Goal: Task Accomplishment & Management: Use online tool/utility

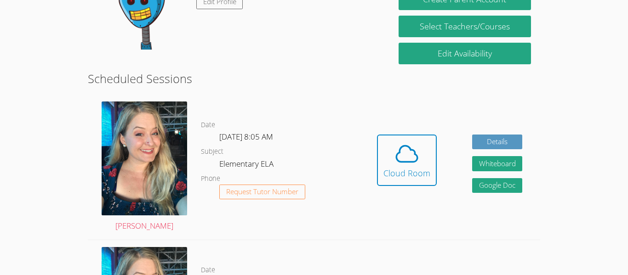
scroll to position [194, 0]
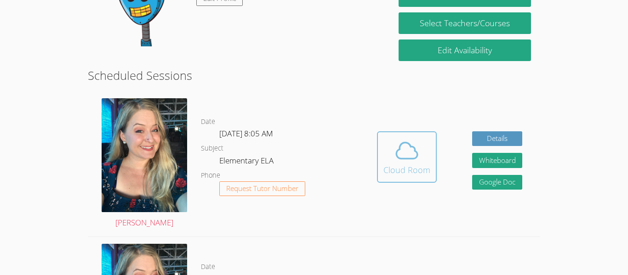
click at [396, 151] on icon at bounding box center [407, 151] width 26 height 26
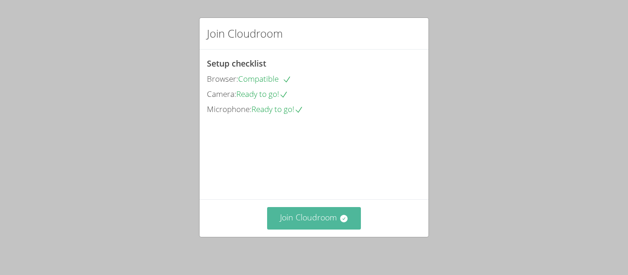
click at [297, 216] on button "Join Cloudroom" at bounding box center [314, 218] width 94 height 23
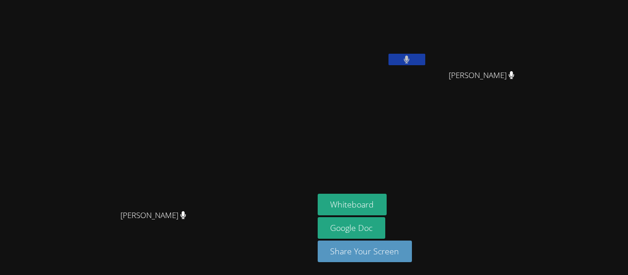
click at [427, 176] on aside "Zainab Rahimi Aaron Lin Aaron Lin Whiteboard Google Doc Share Your Screen" at bounding box center [429, 137] width 230 height 275
click at [419, 189] on aside "Zainab Rahimi Aaron Lin Aaron Lin Whiteboard Google Doc Share Your Screen" at bounding box center [429, 137] width 230 height 275
click at [387, 204] on button "Whiteboard" at bounding box center [351, 205] width 69 height 22
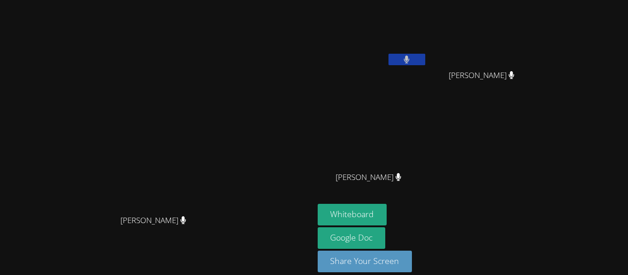
click at [540, 98] on div "Aaron Lin" at bounding box center [484, 83] width 109 height 37
click at [387, 212] on button "Whiteboard" at bounding box center [351, 215] width 69 height 22
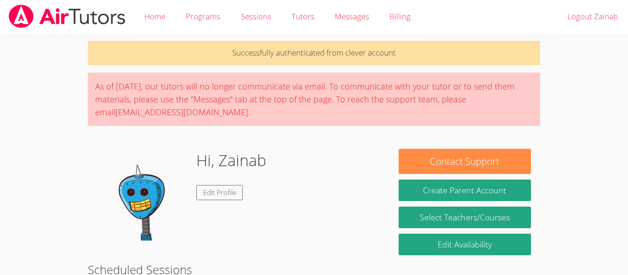
scroll to position [194, 0]
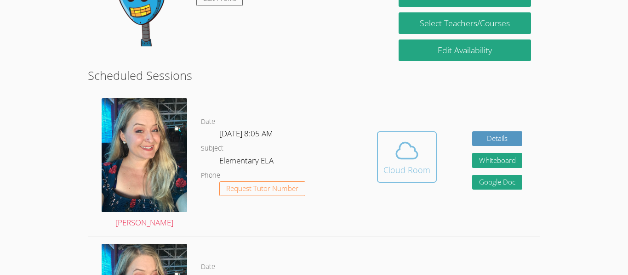
click at [404, 170] on div "Cloud Room" at bounding box center [406, 170] width 47 height 13
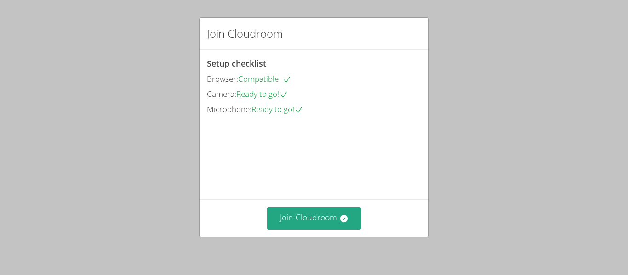
click at [310, 239] on div "Join Cloudroom Setup checklist Browser: Compatible Camera: Ready to go! Microph…" at bounding box center [314, 137] width 628 height 275
click at [343, 232] on div "Join Cloudroom" at bounding box center [313, 218] width 229 height 38
click at [343, 222] on icon at bounding box center [342, 218] width 7 height 7
